Goal: Find specific page/section: Find specific page/section

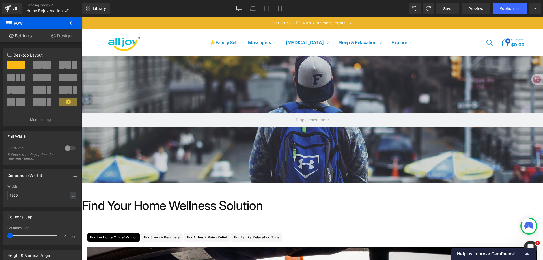
scroll to position [113, 0]
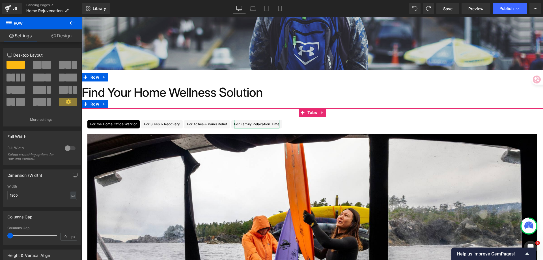
click at [266, 124] on div "For Family Relaxation Time" at bounding box center [256, 124] width 45 height 8
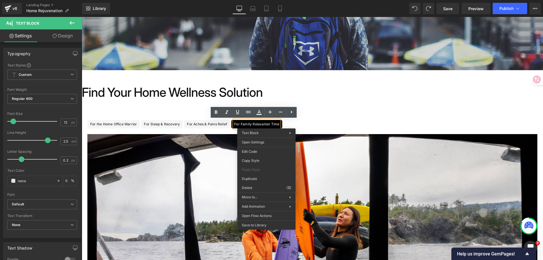
click at [361, 124] on ul "For the Home Office Warrior Text Block For Sleep & Recovery Text Block For Ache…" at bounding box center [312, 124] width 461 height 8
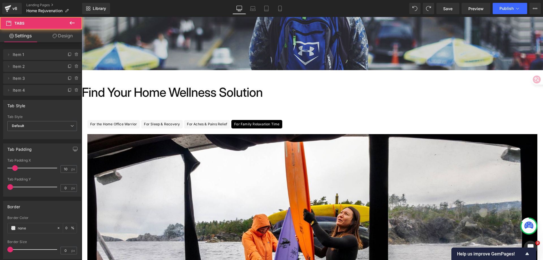
click at [335, 126] on ul "For the Home Office Warrior Text Block For Sleep & Recovery Text Block For Ache…" at bounding box center [312, 124] width 461 height 8
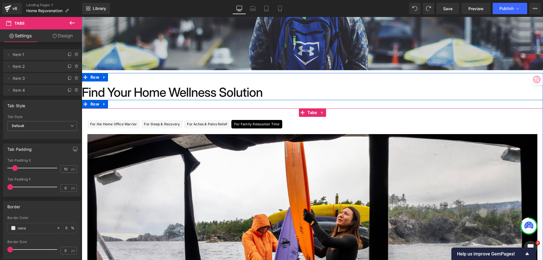
click at [313, 125] on ul "For the Home Office Warrior Text Block For Sleep & Recovery Text Block For Ache…" at bounding box center [312, 124] width 461 height 8
click at [345, 122] on ul "For the Home Office Warrior Text Block For Sleep & Recovery Text Block For Ache…" at bounding box center [312, 124] width 461 height 8
click at [321, 113] on icon at bounding box center [321, 112] width 1 height 3
click at [354, 122] on ul "For the Home Office Warrior Text Block For Sleep & Recovery Text Block For Ache…" at bounding box center [312, 124] width 461 height 8
click at [206, 126] on div "For Aches & Pains Relief" at bounding box center [207, 124] width 40 height 8
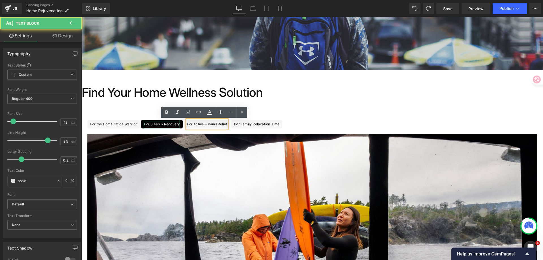
click at [163, 124] on div "For Sleep & Recovery" at bounding box center [162, 124] width 36 height 8
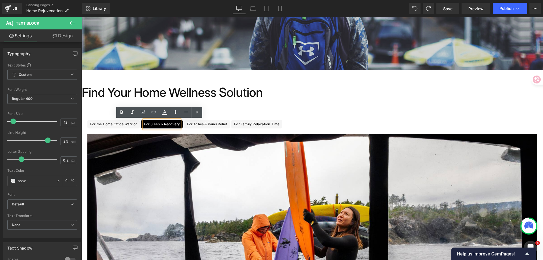
click at [271, 122] on div "For Family Relaxation Time" at bounding box center [256, 124] width 45 height 8
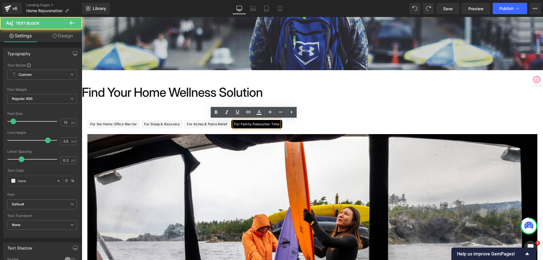
click at [127, 124] on div "For the Home Office Warrior" at bounding box center [113, 124] width 47 height 8
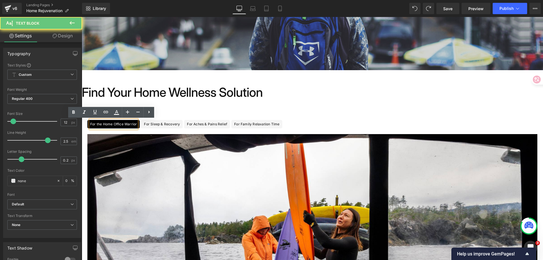
click at [305, 117] on div "For the Home Office Warrior Text Block For Sleep & Recovery Text Block For Ache…" at bounding box center [312, 252] width 461 height 289
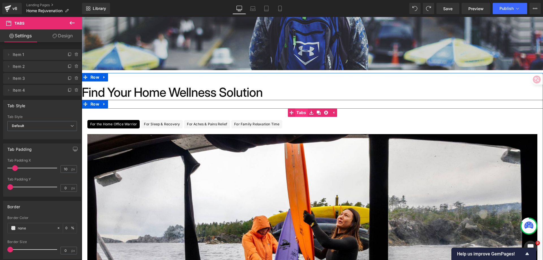
click at [296, 115] on div "For the Home Office Warrior Text Block For Sleep & Recovery Text Block For Ache…" at bounding box center [312, 252] width 461 height 289
click at [313, 113] on span "Tabs" at bounding box center [312, 113] width 12 height 8
click at [313, 113] on span "Tabs" at bounding box center [312, 112] width 12 height 8
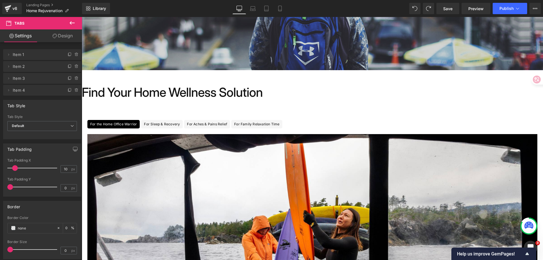
click at [74, 22] on icon at bounding box center [72, 23] width 7 height 7
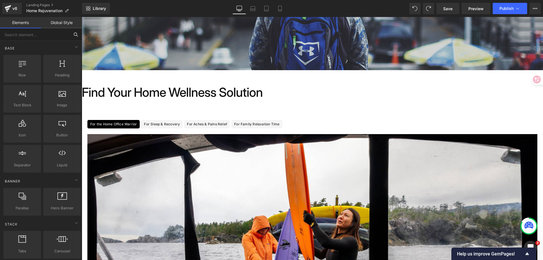
click at [42, 36] on input "text" at bounding box center [35, 34] width 70 height 12
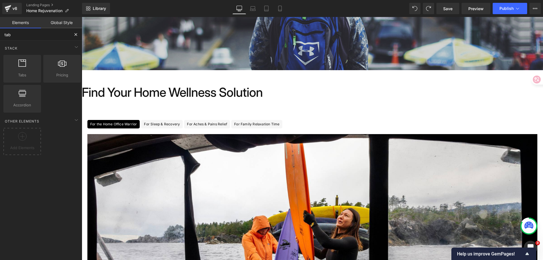
type input "tab"
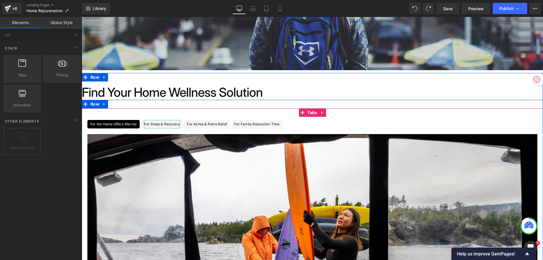
click at [145, 123] on div "For Sleep & Recovery" at bounding box center [162, 124] width 36 height 8
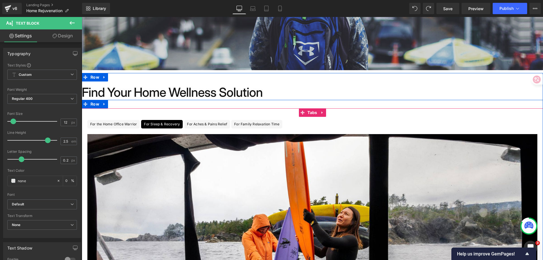
click at [179, 125] on span "For Sleep & Recovery Text Block" at bounding box center [162, 124] width 42 height 8
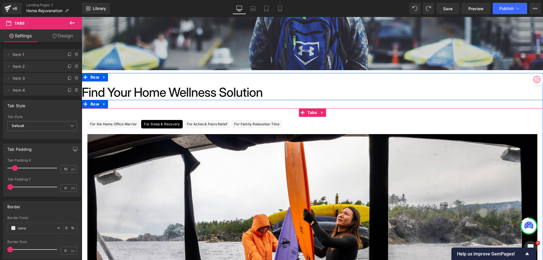
click at [184, 125] on span "For Aches & Pains Relief Text Block" at bounding box center [207, 124] width 46 height 8
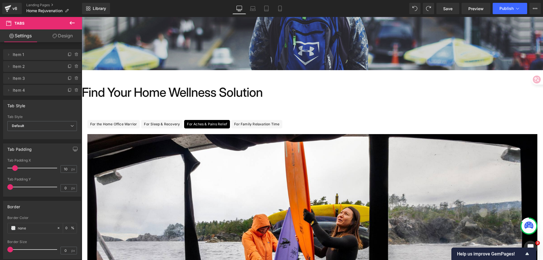
click at [76, 22] on button at bounding box center [72, 23] width 20 height 12
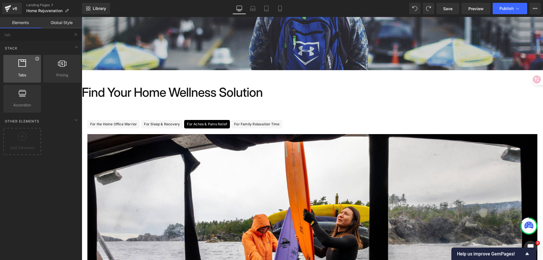
click at [37, 60] on icon at bounding box center [36, 58] width 3 height 3
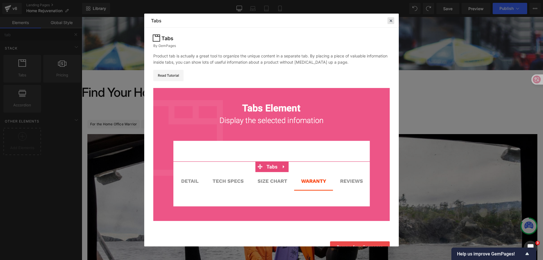
click at [392, 21] on icon at bounding box center [390, 20] width 5 height 5
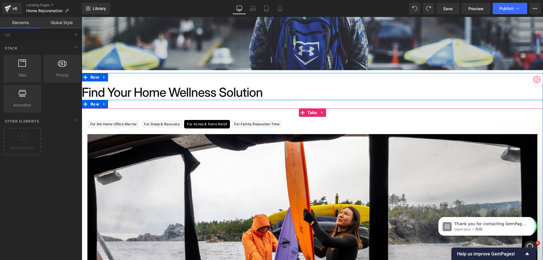
scroll to position [0, 0]
